Goal: Information Seeking & Learning: Learn about a topic

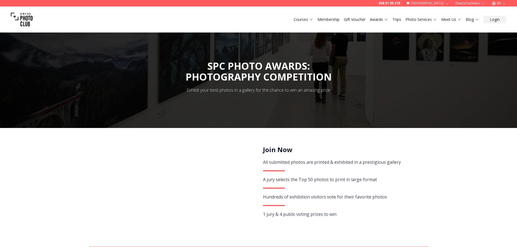
scroll to position [54, 0]
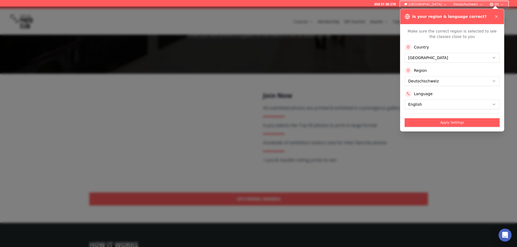
click at [447, 123] on button "Apply Settings" at bounding box center [451, 122] width 95 height 9
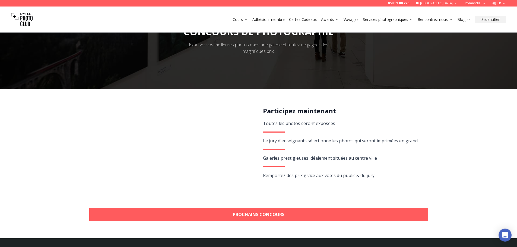
scroll to position [108, 0]
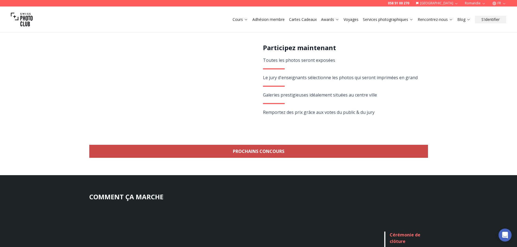
click at [259, 153] on link "Prochains concours" at bounding box center [258, 151] width 339 height 13
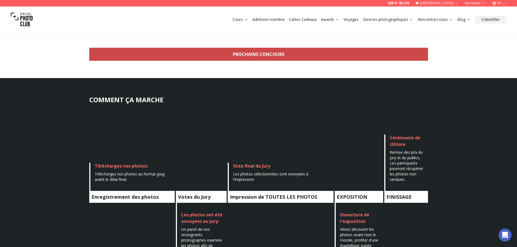
scroll to position [489, 0]
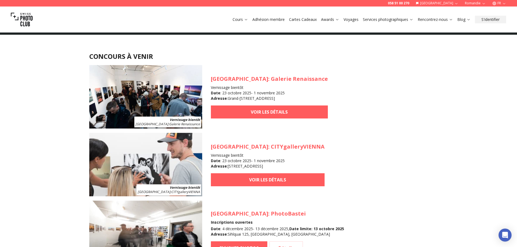
click at [146, 97] on img at bounding box center [145, 96] width 113 height 63
click at [122, 85] on img at bounding box center [145, 96] width 113 height 63
click at [141, 100] on img at bounding box center [145, 96] width 113 height 63
